Goal: Task Accomplishment & Management: Manage account settings

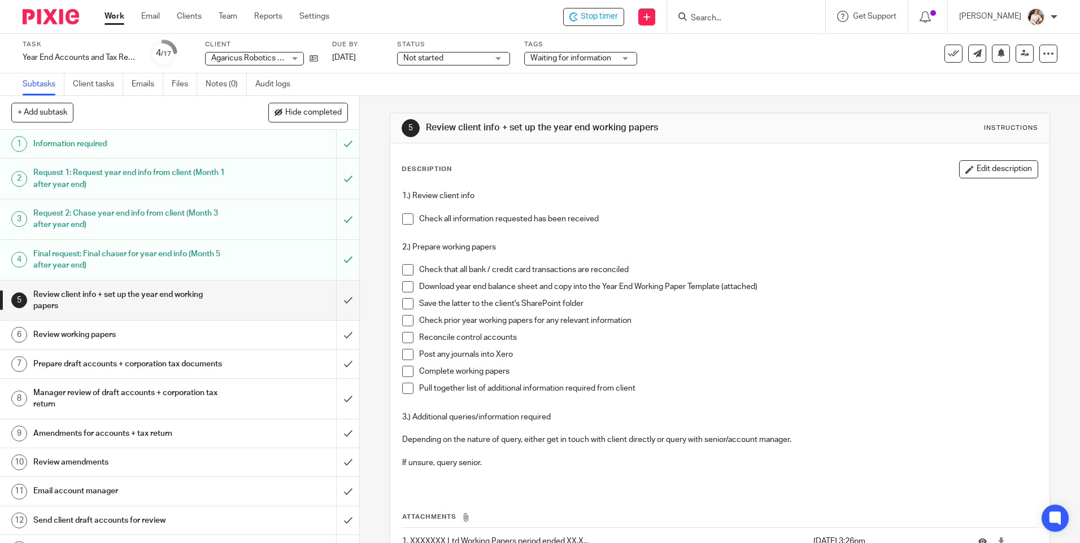
scroll to position [83, 0]
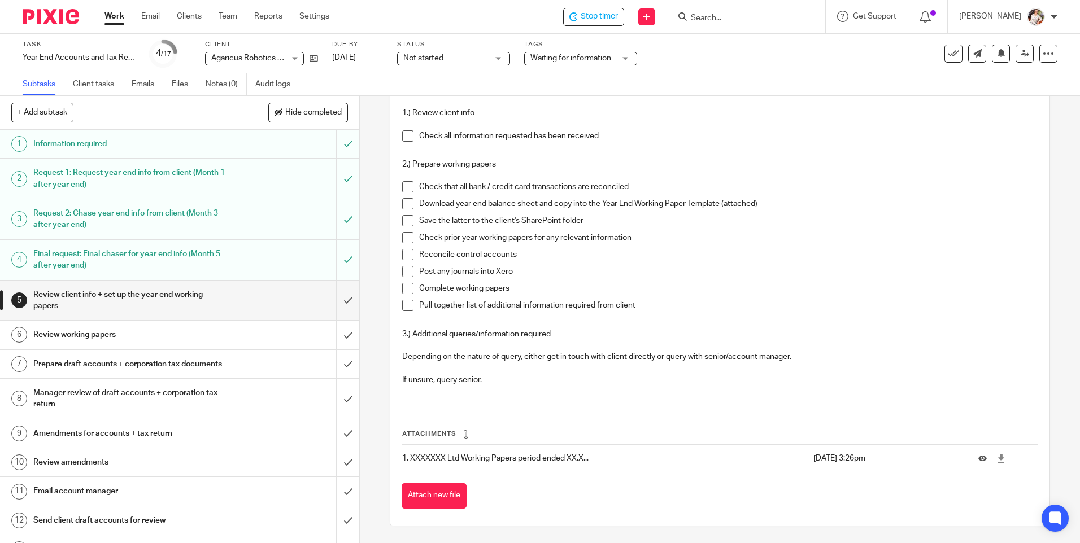
drag, startPoint x: 364, startPoint y: 318, endPoint x: 391, endPoint y: 280, distance: 46.5
click at [364, 318] on div "5 Review client info + set up the year end working papers Instructions Descript…" at bounding box center [720, 319] width 720 height 447
click at [408, 136] on span at bounding box center [407, 135] width 11 height 11
click at [402, 187] on span at bounding box center [407, 186] width 11 height 11
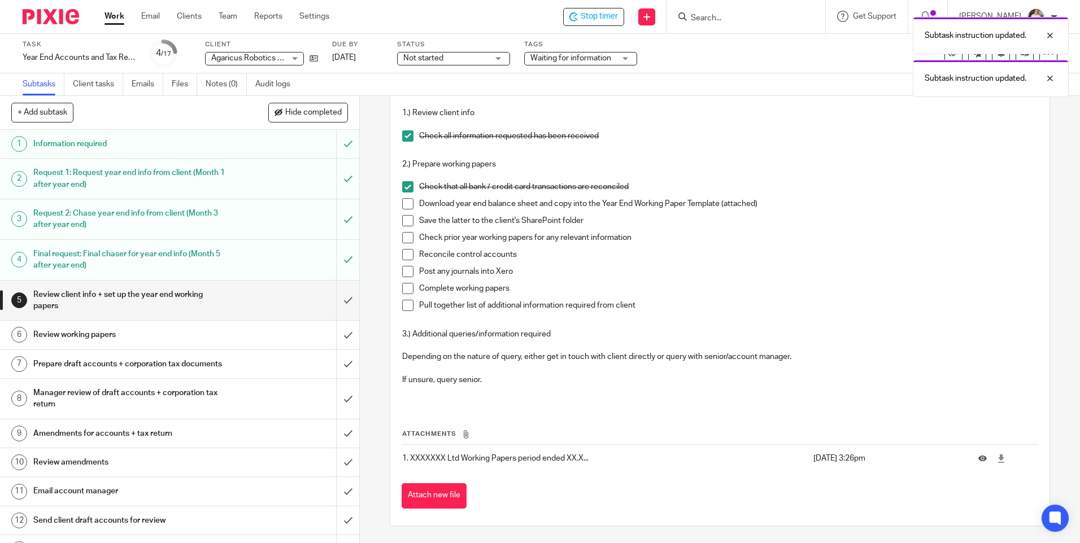
click at [408, 206] on span at bounding box center [407, 203] width 11 height 11
click at [405, 219] on span at bounding box center [407, 220] width 11 height 11
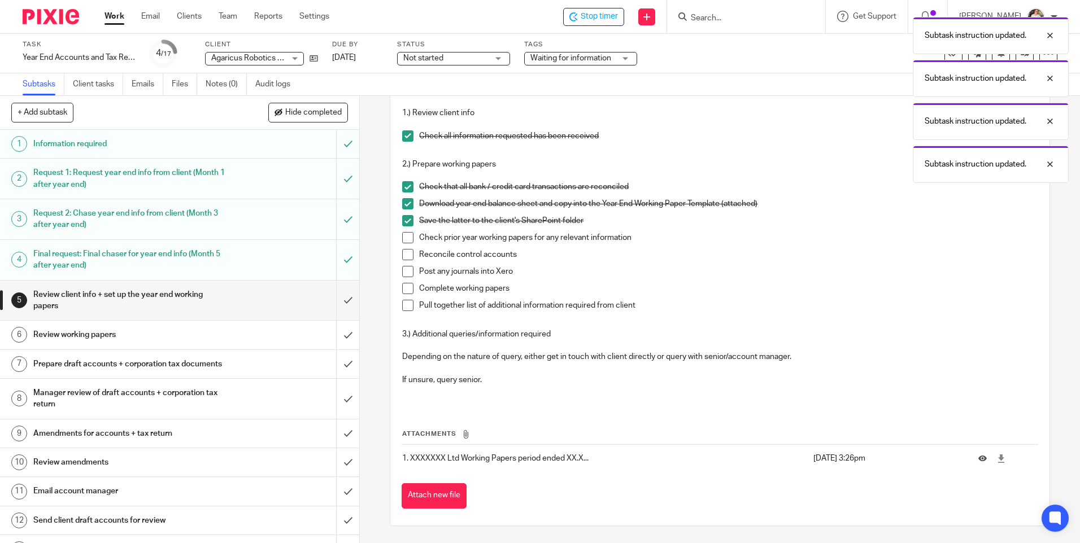
click at [405, 233] on span at bounding box center [407, 237] width 11 height 11
click at [404, 251] on span at bounding box center [407, 254] width 11 height 11
click at [402, 268] on span at bounding box center [407, 271] width 11 height 11
click at [404, 308] on span at bounding box center [407, 305] width 11 height 11
click at [405, 291] on span at bounding box center [407, 288] width 11 height 11
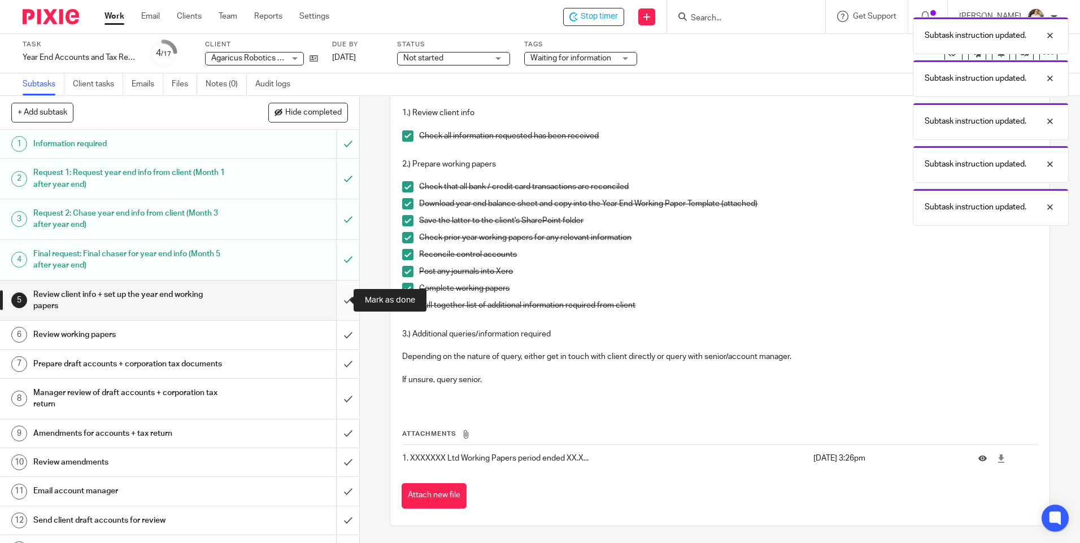
click at [338, 299] on input "submit" at bounding box center [179, 301] width 359 height 40
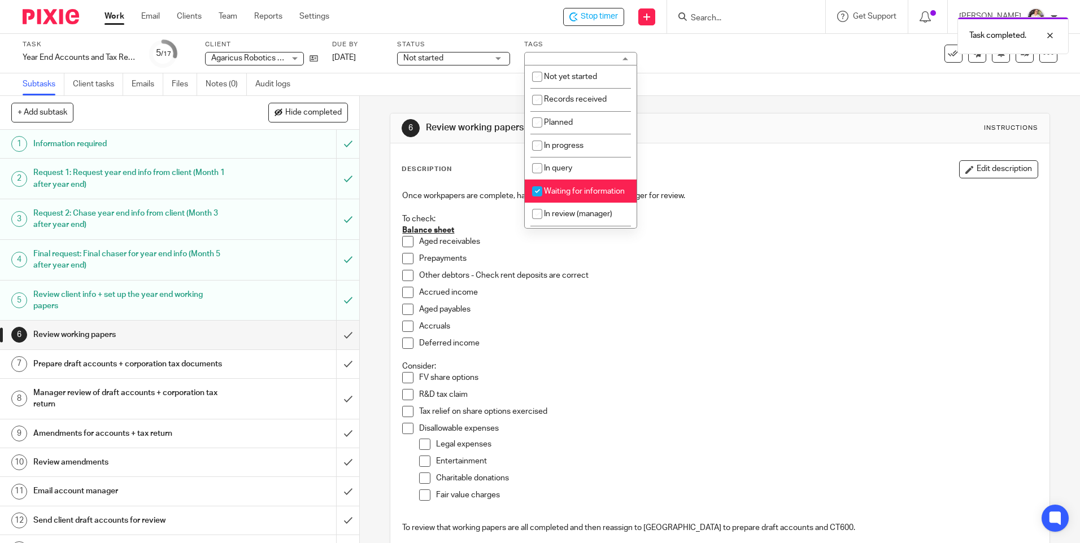
click at [592, 196] on li "Waiting for information" at bounding box center [581, 191] width 112 height 23
checkbox input "false"
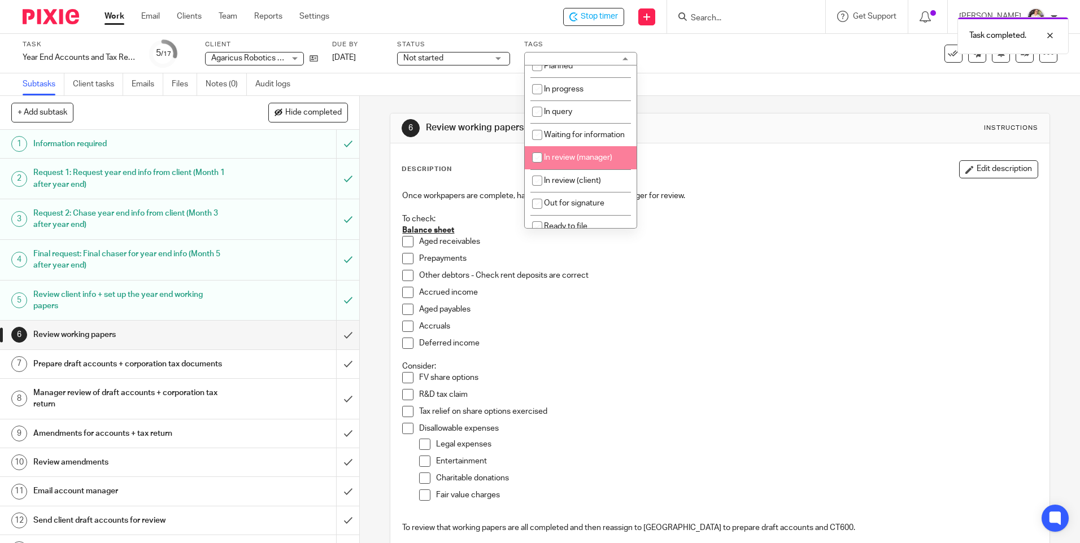
scroll to position [113, 0]
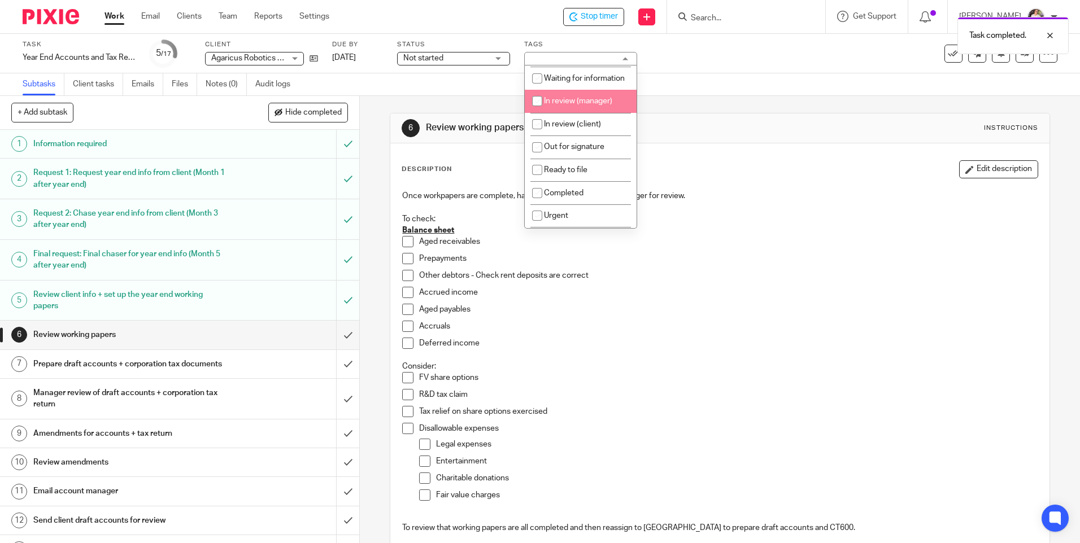
click at [581, 105] on span "In review (manager)" at bounding box center [578, 101] width 68 height 8
checkbox input "true"
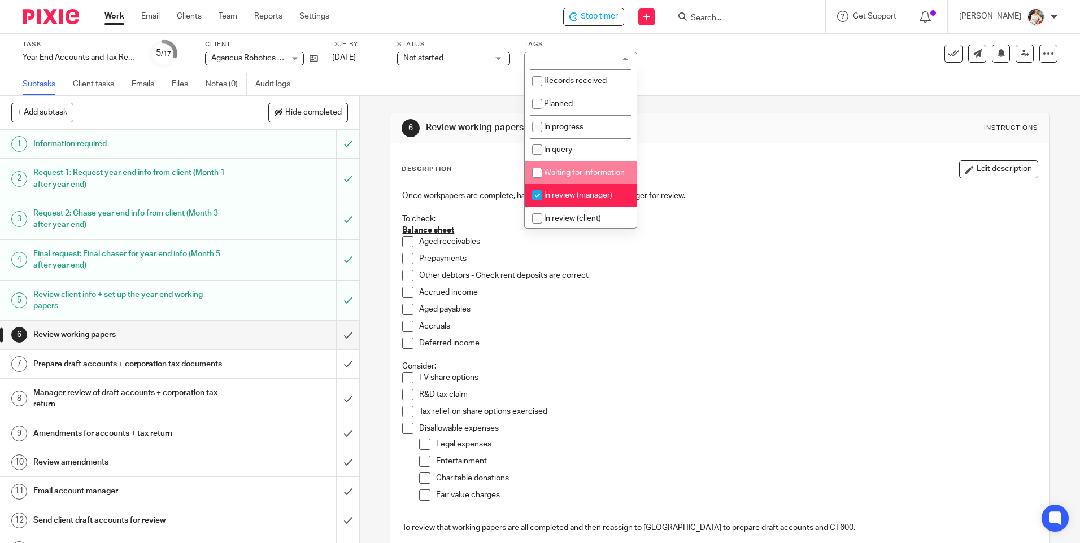
scroll to position [0, 0]
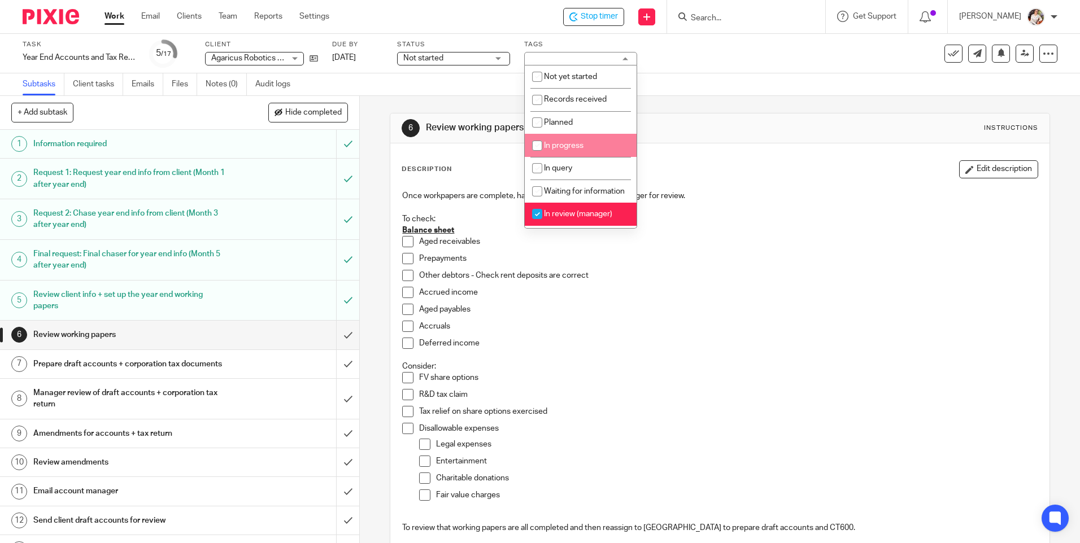
click at [587, 141] on li "In progress" at bounding box center [581, 145] width 112 height 23
checkbox input "true"
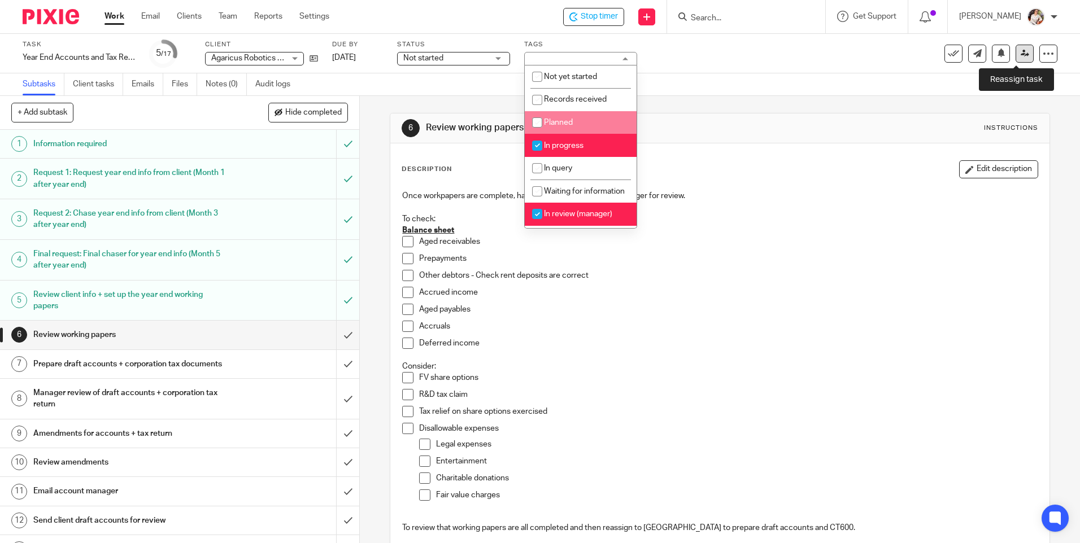
click at [1020, 54] on icon at bounding box center [1024, 53] width 8 height 8
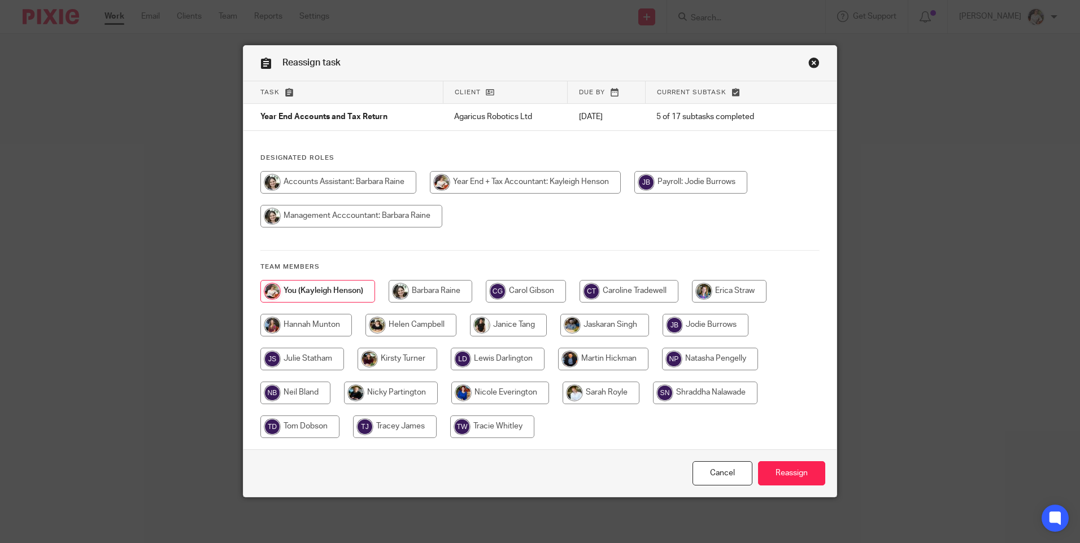
click at [605, 277] on div "Designated Roles Team members" at bounding box center [539, 302] width 593 height 296
click at [606, 281] on input "radio" at bounding box center [628, 291] width 99 height 23
radio input "true"
click at [779, 475] on input "Reassign" at bounding box center [791, 473] width 67 height 24
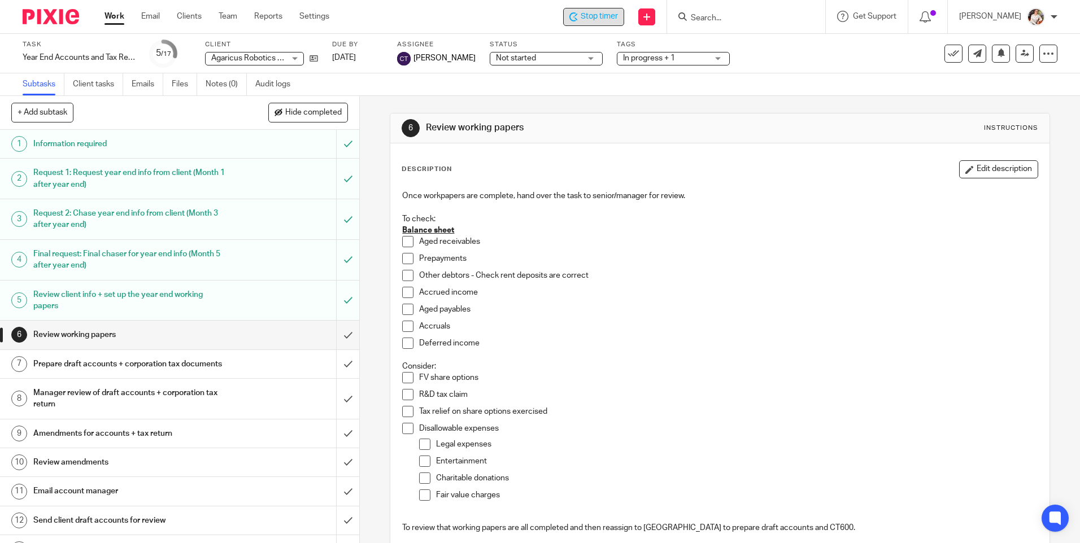
click at [593, 19] on span "Stop timer" at bounding box center [598, 17] width 37 height 12
click at [111, 11] on link "Work" at bounding box center [114, 16] width 20 height 11
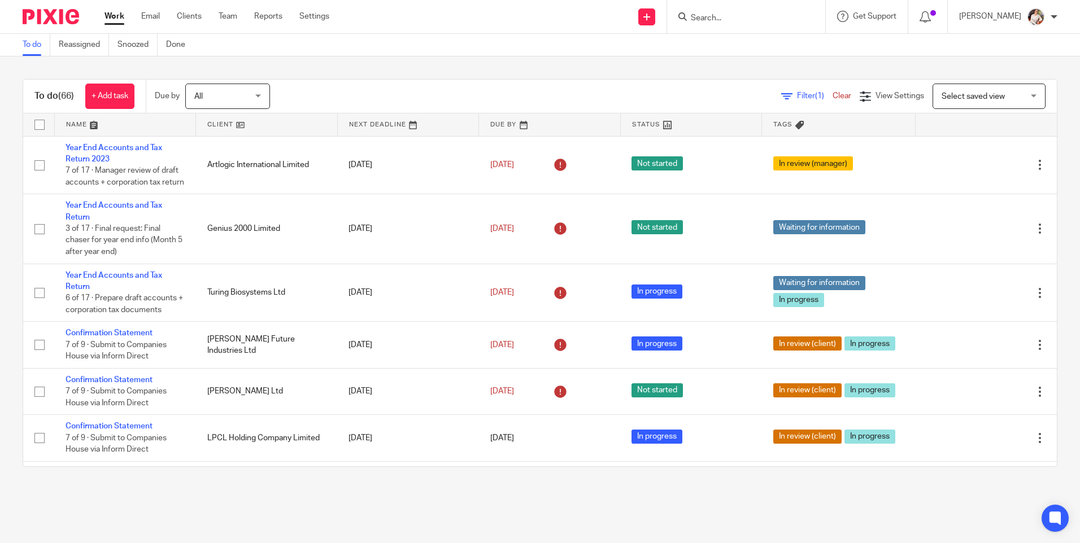
click at [737, 14] on input "Search" at bounding box center [740, 19] width 102 height 10
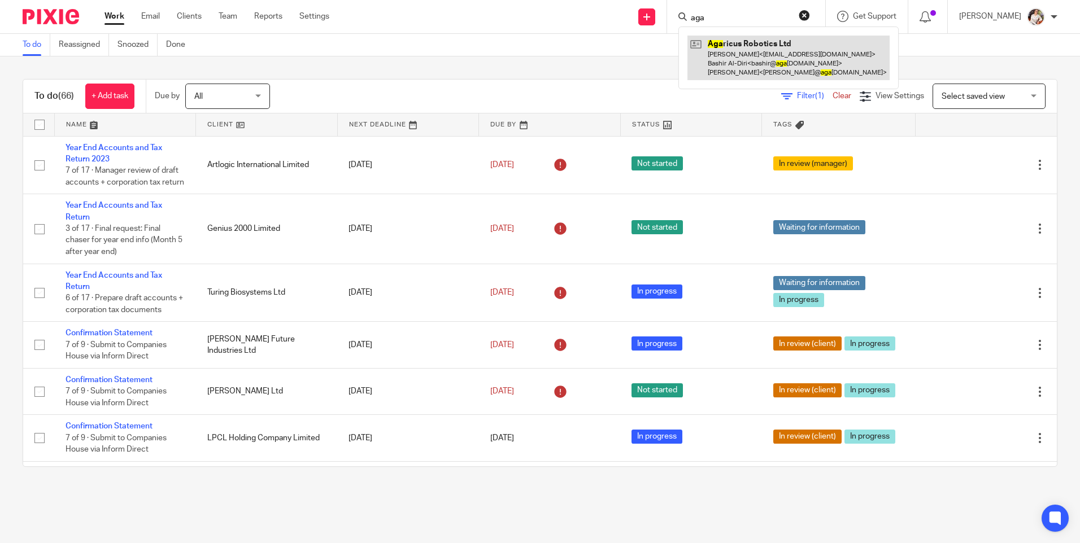
type input "aga"
click at [778, 51] on link at bounding box center [788, 58] width 202 height 45
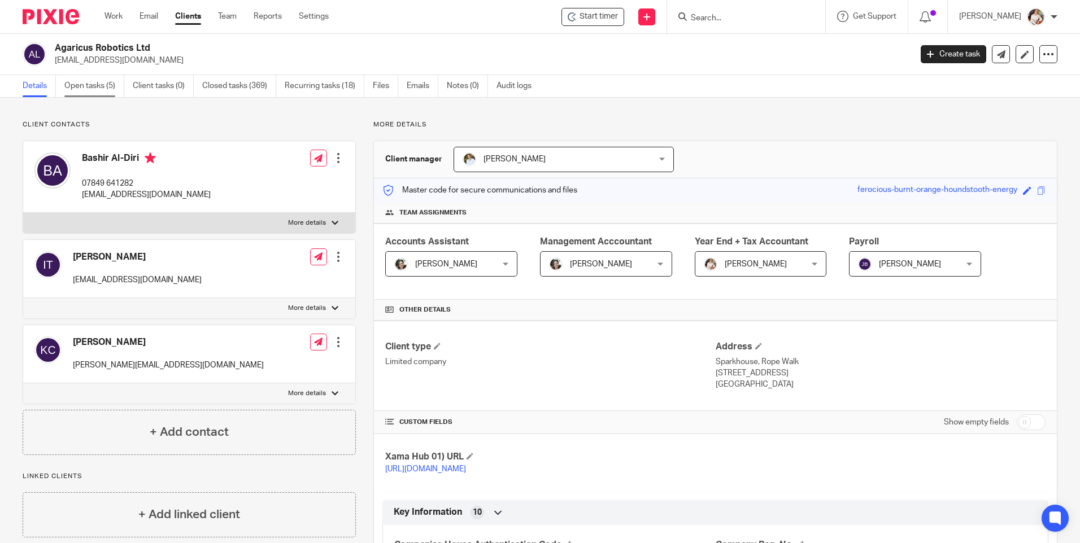
click at [93, 89] on link "Open tasks (5)" at bounding box center [94, 86] width 60 height 22
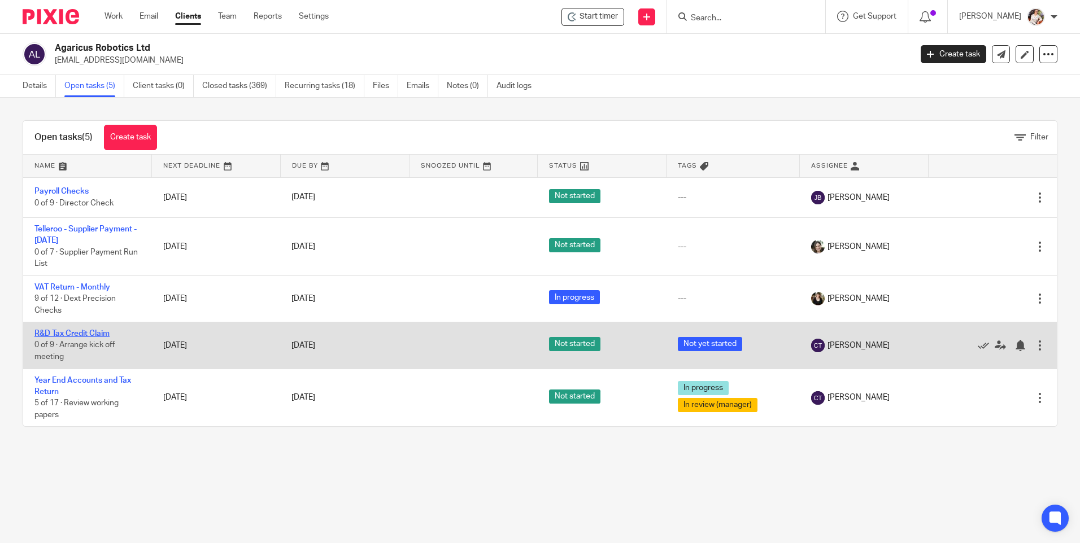
click at [69, 331] on link "R&D Tax Credit Claim" at bounding box center [71, 334] width 75 height 8
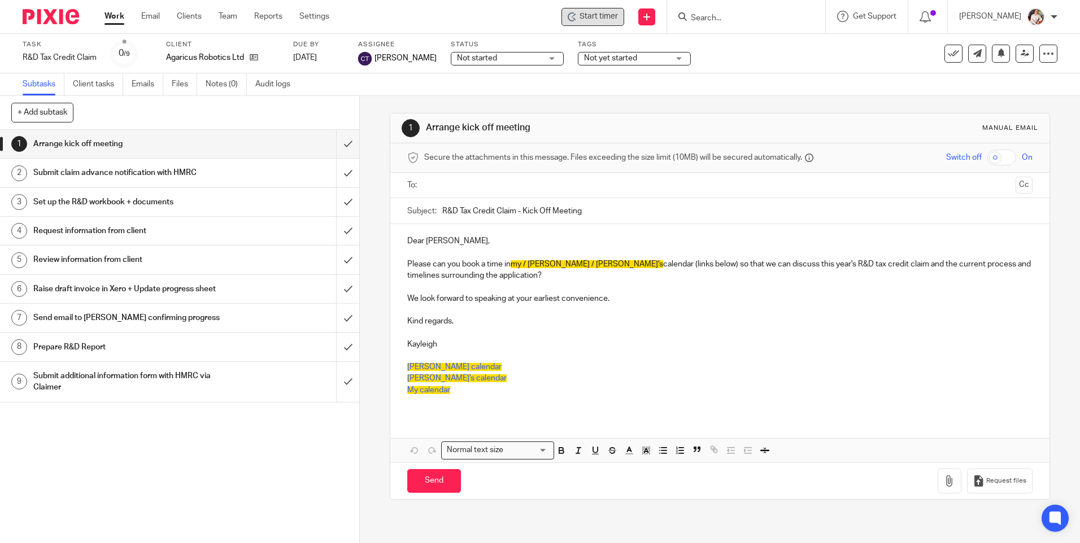
click at [610, 19] on span "Start timer" at bounding box center [598, 17] width 38 height 12
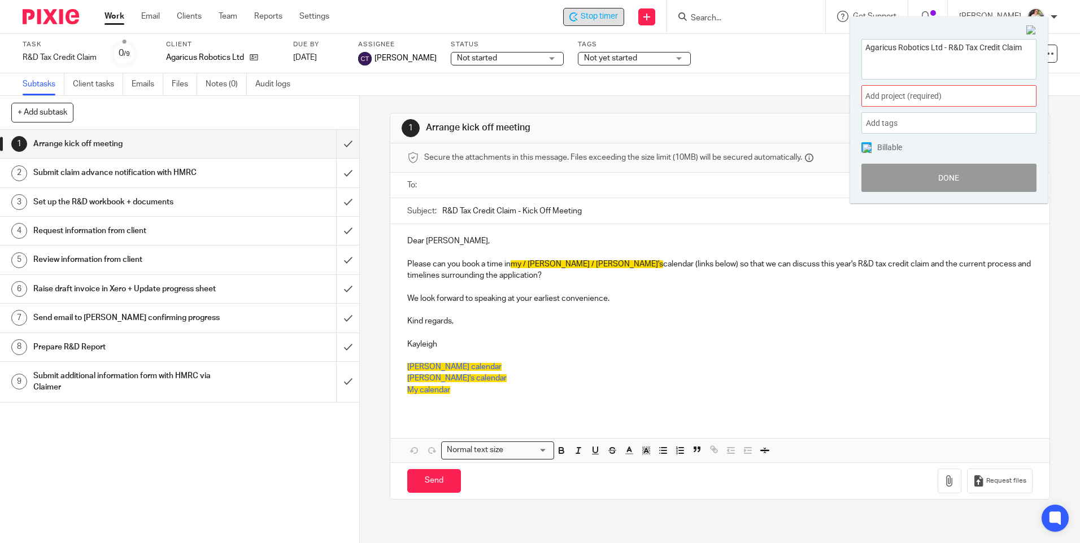
click at [988, 93] on span "Add project (required) :" at bounding box center [936, 96] width 142 height 12
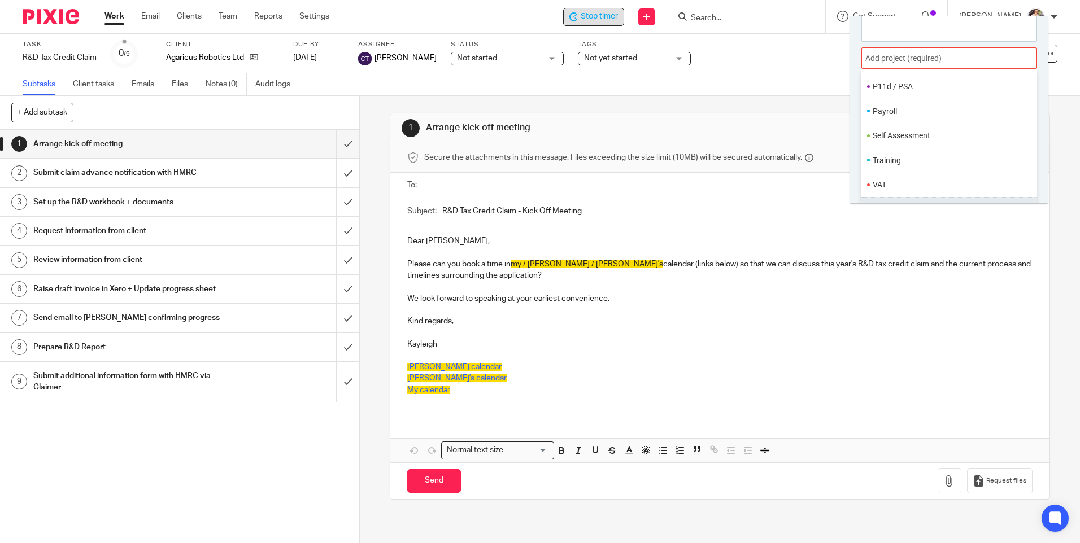
scroll to position [56, 0]
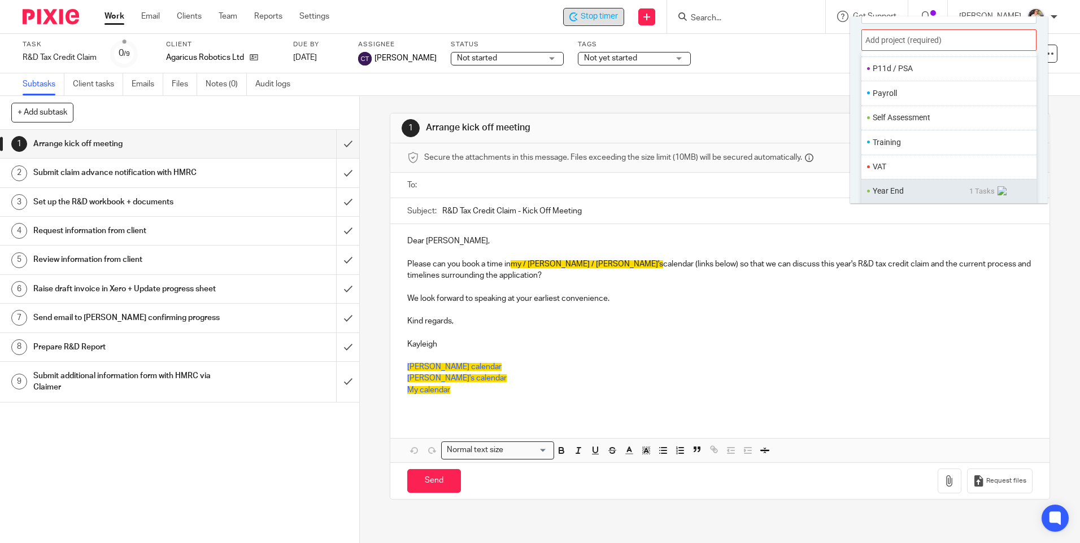
click at [977, 187] on span "1 Tasks" at bounding box center [989, 191] width 40 height 11
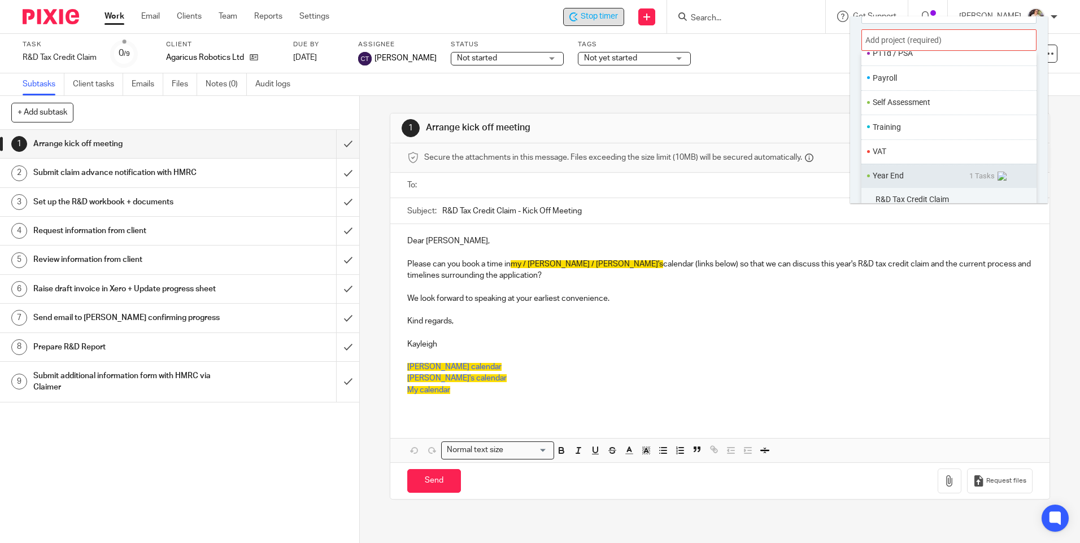
scroll to position [446, 0]
click at [948, 188] on span "R&D Tax Credit Claim" at bounding box center [911, 191] width 73 height 9
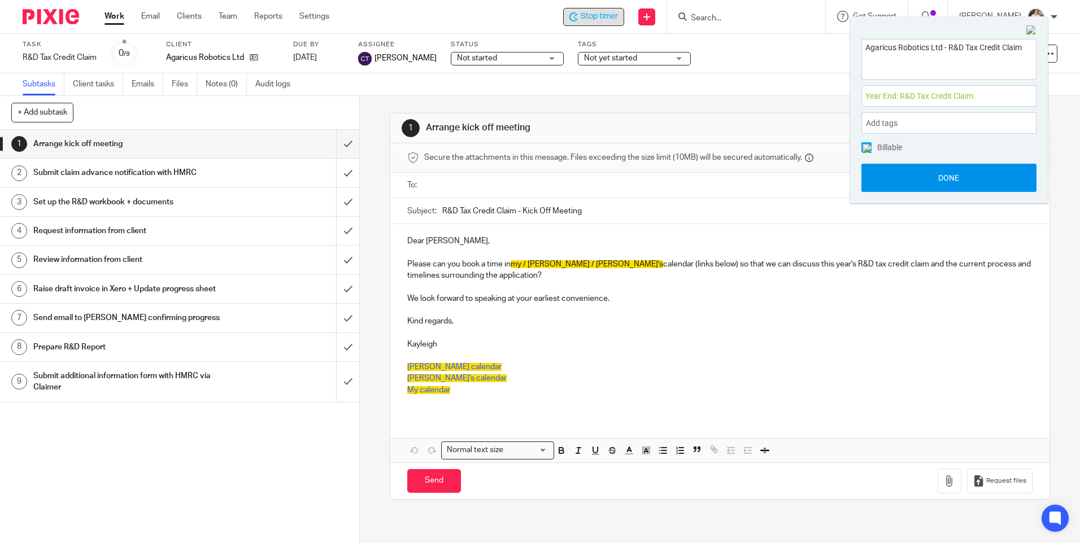
click at [893, 182] on button "Done" at bounding box center [948, 178] width 175 height 28
